Goal: Task Accomplishment & Management: Manage account settings

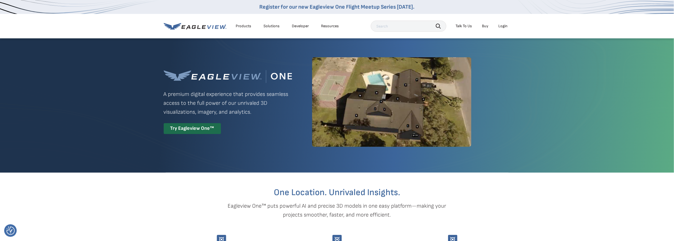
click at [502, 26] on div "Login" at bounding box center [502, 26] width 9 height 5
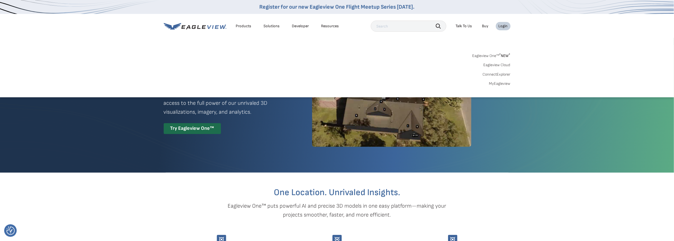
click at [503, 83] on link "MyEagleview" at bounding box center [499, 83] width 21 height 5
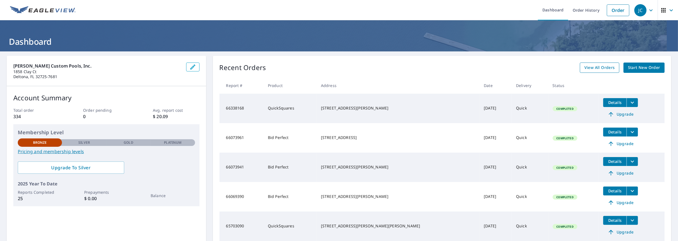
click at [587, 66] on span "View All Orders" at bounding box center [599, 67] width 31 height 7
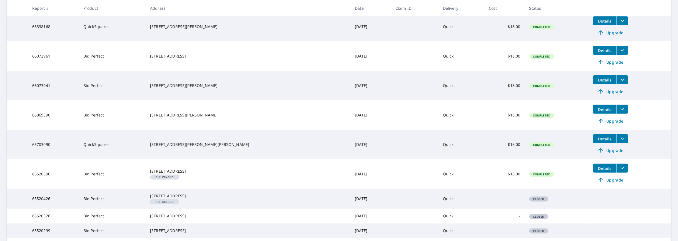
scroll to position [190, 0]
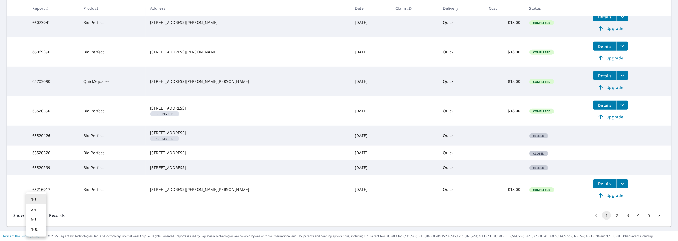
click at [38, 214] on body "JC JC Dashboard Order History Order JC Dashboard / Order History Order History …" at bounding box center [339, 120] width 678 height 241
click at [41, 228] on li "100" at bounding box center [36, 229] width 20 height 10
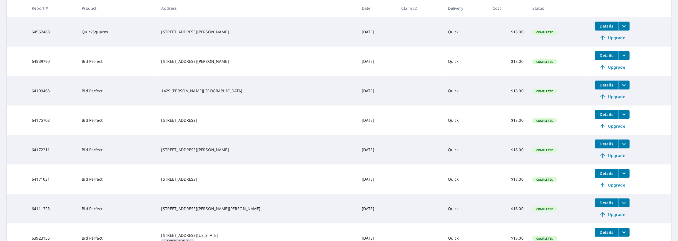
scroll to position [417, 0]
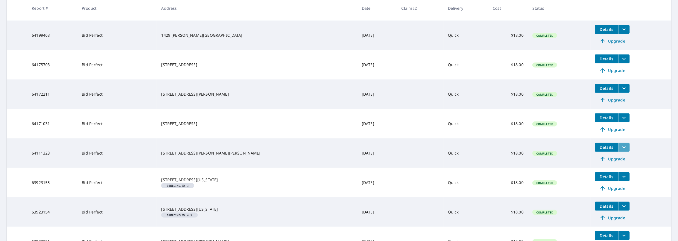
click at [621, 151] on icon "filesDropdownBtn-64111323" at bounding box center [624, 147] width 7 height 7
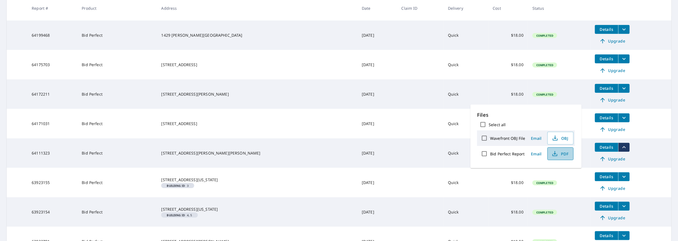
click at [553, 154] on icon "button" at bounding box center [554, 153] width 7 height 7
